Goal: Information Seeking & Learning: Learn about a topic

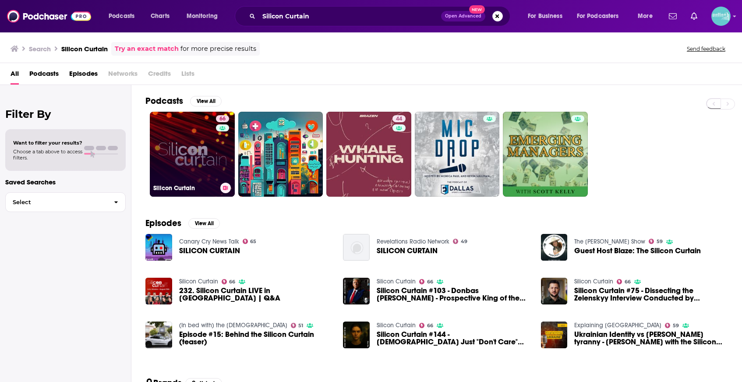
click at [185, 145] on link "66 Silicon Curtain" at bounding box center [192, 154] width 85 height 85
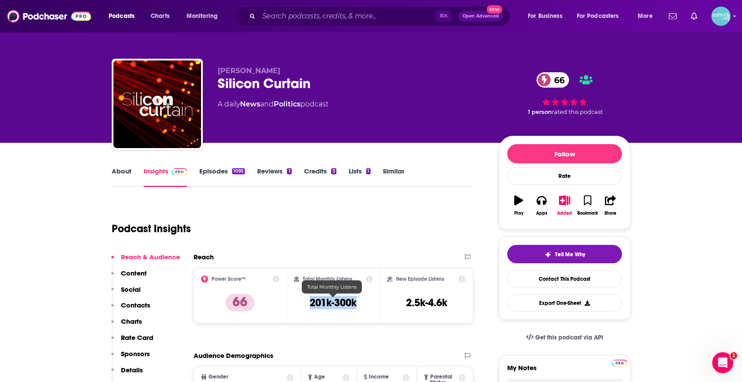
drag, startPoint x: 321, startPoint y: 303, endPoint x: 301, endPoint y: 303, distance: 20.2
click at [301, 303] on div "Total Monthly Listens 201k-300k" at bounding box center [333, 296] width 79 height 40
copy h3 "201k-300k"
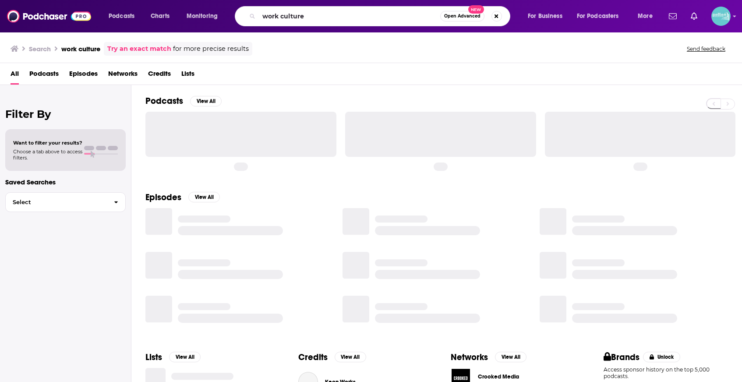
click at [391, 21] on input "work culture" at bounding box center [349, 16] width 181 height 14
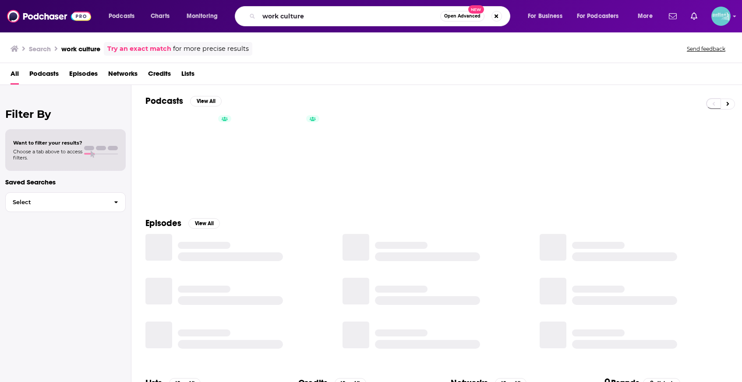
click at [391, 21] on input "work culture" at bounding box center [349, 16] width 181 height 14
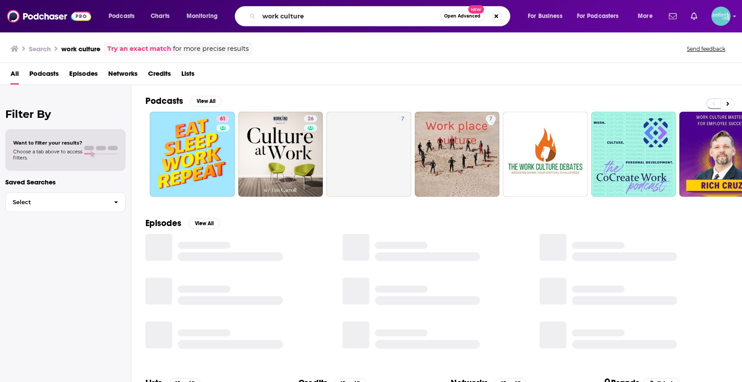
click at [391, 21] on input "work culture" at bounding box center [349, 16] width 181 height 14
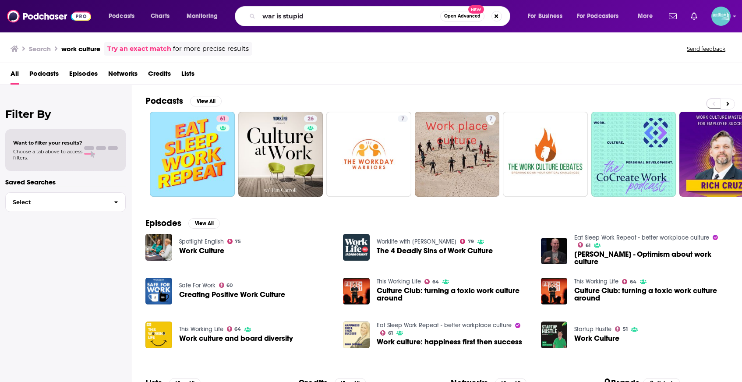
type input "war is stupid"
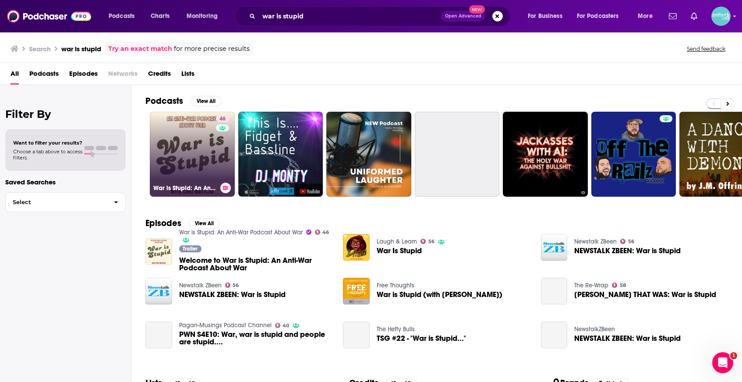
click at [194, 145] on link "46 War is Stupid: An Anti-War Podcast About War" at bounding box center [192, 154] width 85 height 85
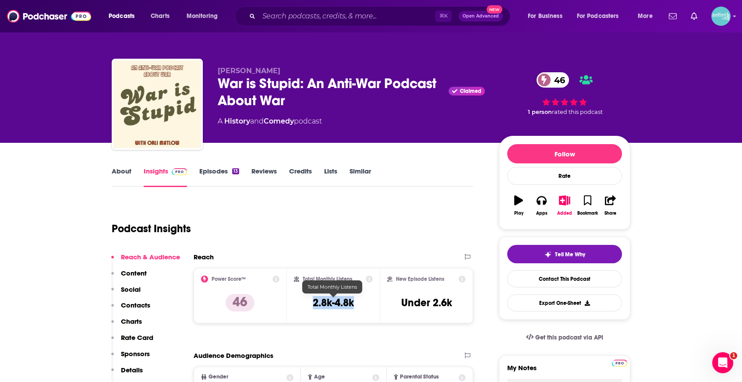
drag, startPoint x: 365, startPoint y: 308, endPoint x: 309, endPoint y: 307, distance: 56.5
click at [309, 307] on div "Total Monthly Listens 2.8k-4.8k" at bounding box center [333, 296] width 79 height 40
copy h3 "2.8k-4.8k"
